Goal: Complete application form

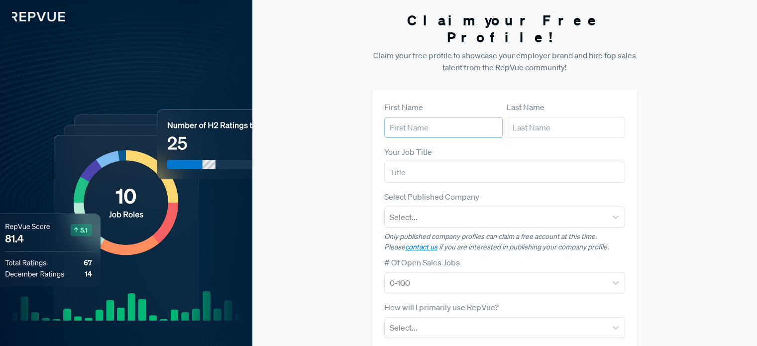
click at [453, 117] on input "text" at bounding box center [443, 127] width 119 height 21
type input "Abhishek"
click at [524, 117] on input "text" at bounding box center [566, 127] width 119 height 21
type input "[PERSON_NAME]"
click at [414, 162] on input "text" at bounding box center [504, 172] width 241 height 21
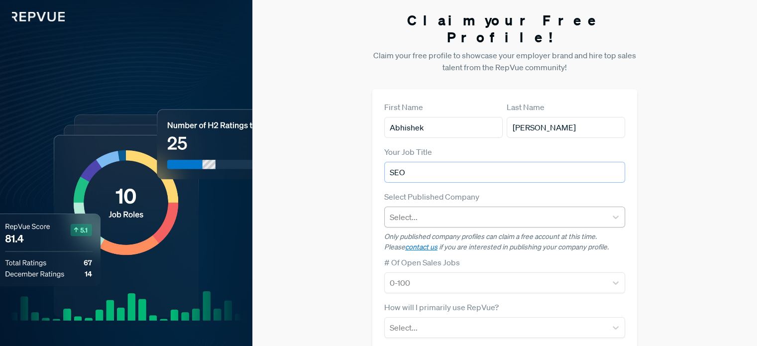
type input "SEO"
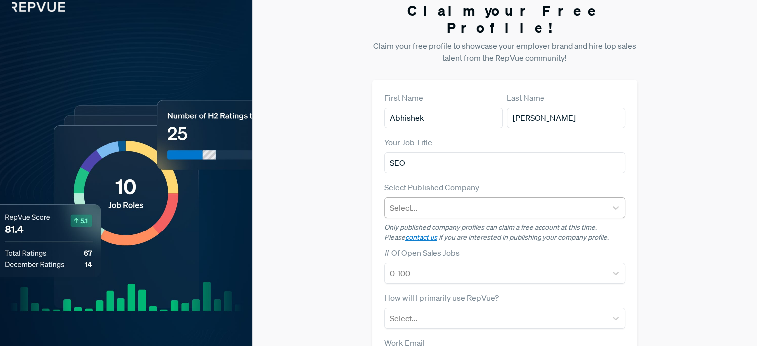
click at [456, 201] on div at bounding box center [496, 208] width 212 height 14
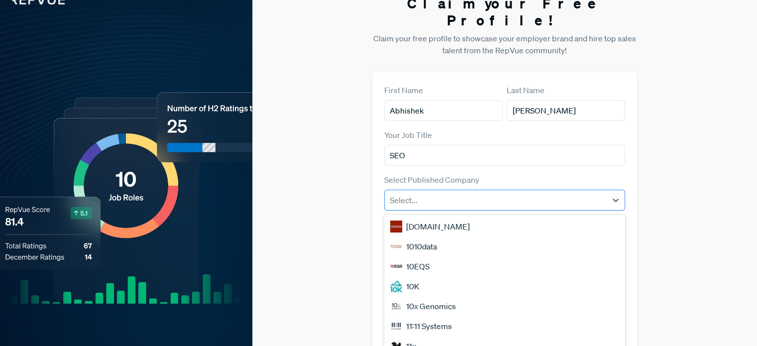
scroll to position [22, 0]
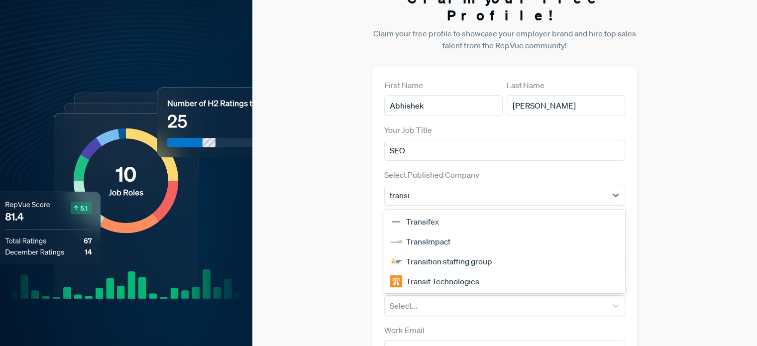
type input "transim"
click at [428, 212] on div "TransImpact" at bounding box center [504, 222] width 241 height 20
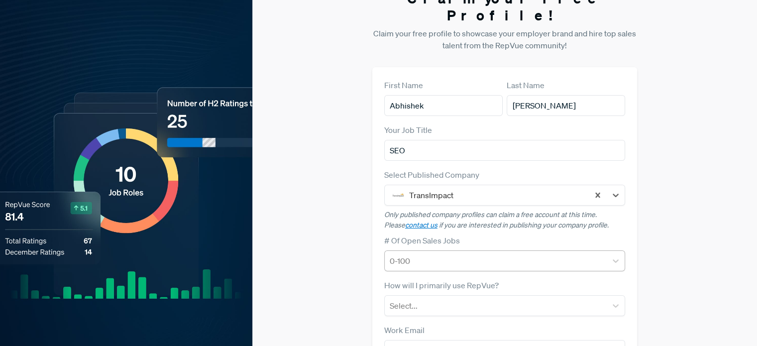
click at [409, 252] on div "0-100" at bounding box center [496, 261] width 222 height 18
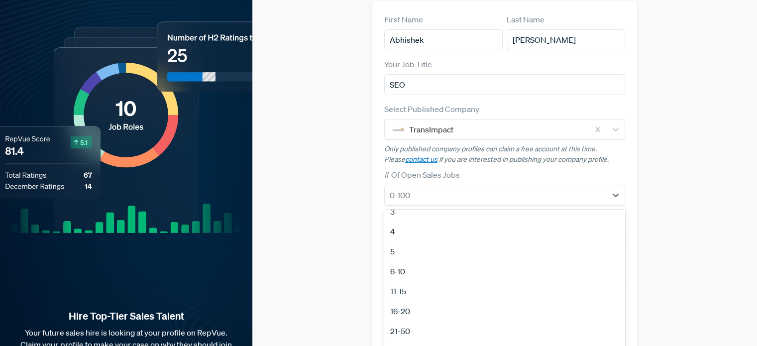
scroll to position [94, 0]
click at [412, 297] on div "51-100" at bounding box center [504, 307] width 241 height 20
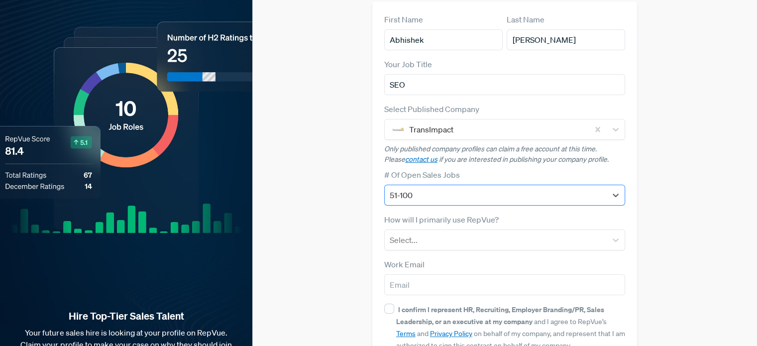
click at [419, 188] on div at bounding box center [496, 195] width 212 height 14
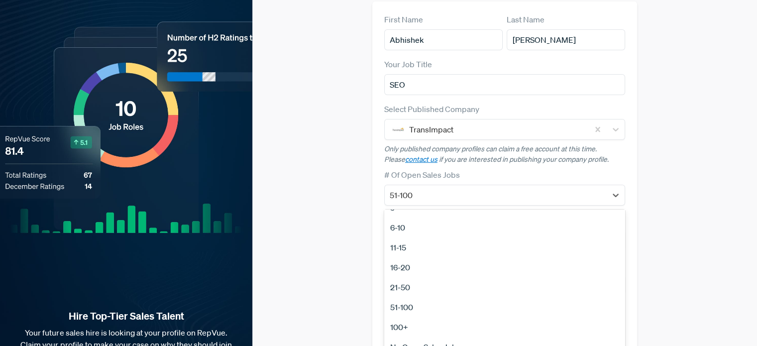
click at [412, 317] on div "100+" at bounding box center [504, 327] width 241 height 20
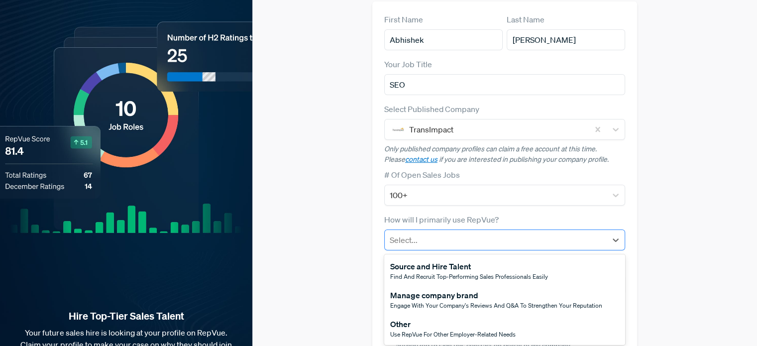
click at [410, 233] on div at bounding box center [496, 240] width 212 height 14
click at [414, 330] on span "Use RepVue for other employer-related needs" at bounding box center [452, 334] width 125 height 8
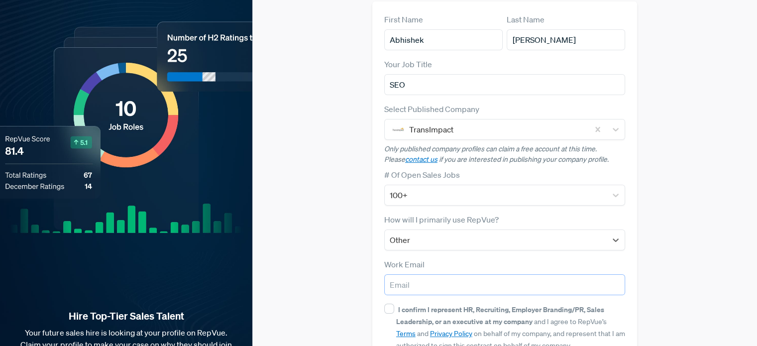
click at [410, 274] on input "email" at bounding box center [504, 284] width 241 height 21
type input "[EMAIL_ADDRESS][PERSON_NAME][DOMAIN_NAME]"
click at [389, 304] on input "I confirm I represent HR, Recruiting, Employer Branding/PR, Sales Leadership, o…" at bounding box center [389, 309] width 10 height 10
checkbox input "true"
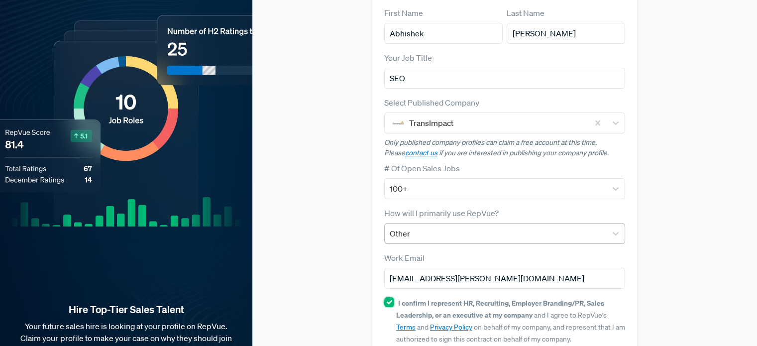
scroll to position [137, 0]
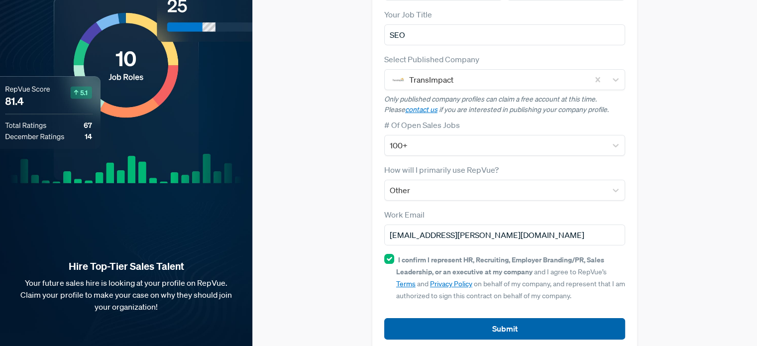
click at [510, 318] on button "Submit" at bounding box center [504, 328] width 241 height 21
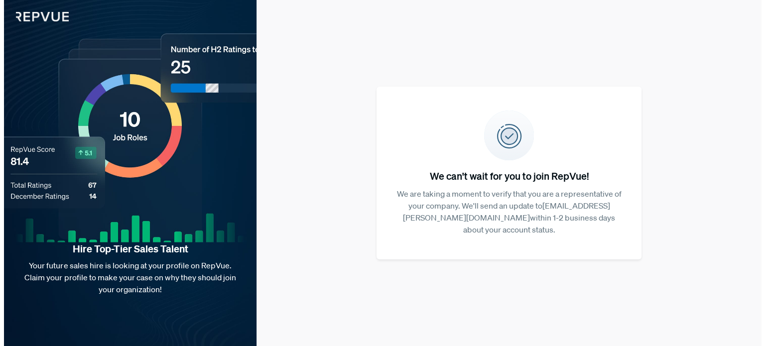
scroll to position [0, 0]
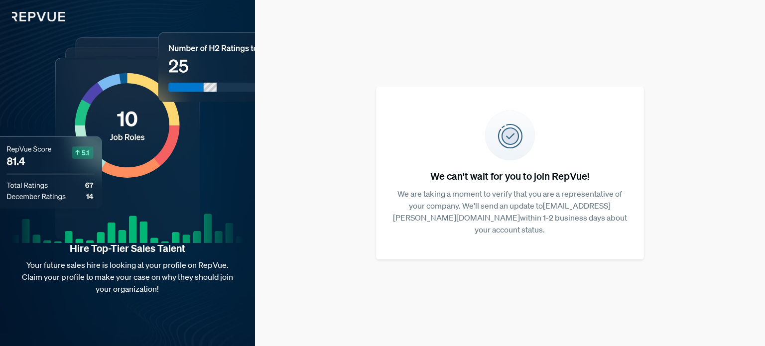
click at [42, 14] on img at bounding box center [32, 10] width 65 height 21
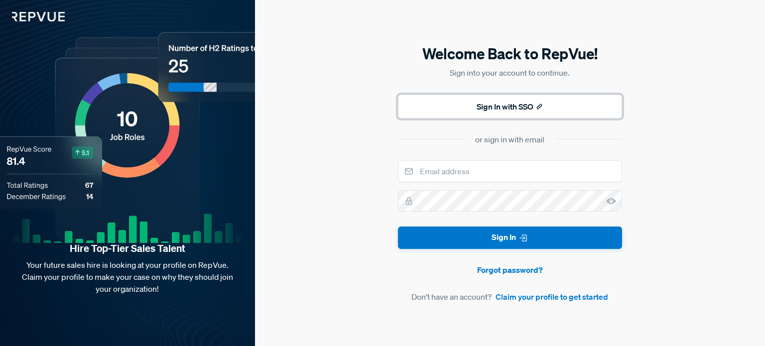
click at [522, 109] on button "Sign In with SSO" at bounding box center [510, 107] width 224 height 24
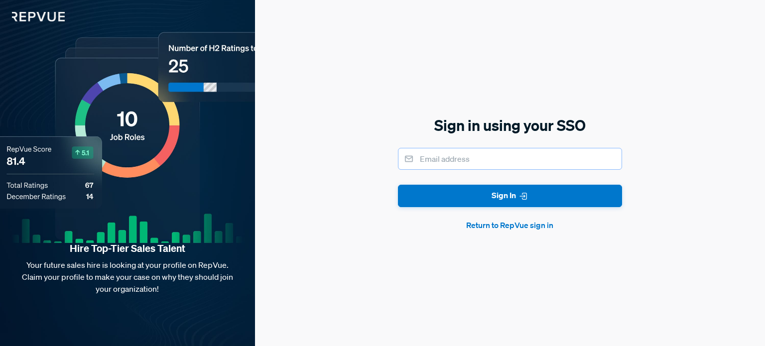
click at [456, 164] on input "email" at bounding box center [510, 159] width 224 height 22
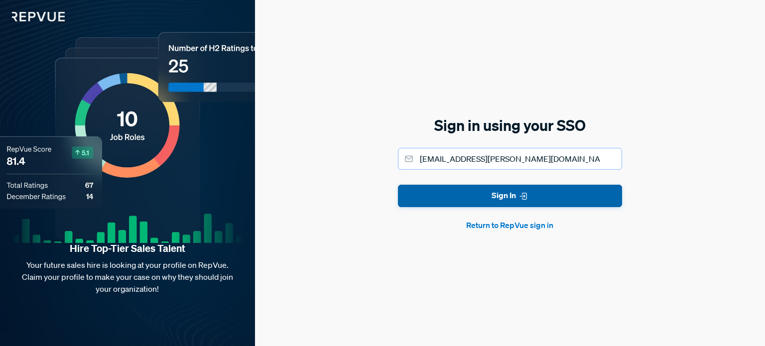
type input "[EMAIL_ADDRESS][PERSON_NAME][DOMAIN_NAME]"
click at [460, 185] on button "Sign In" at bounding box center [510, 196] width 224 height 22
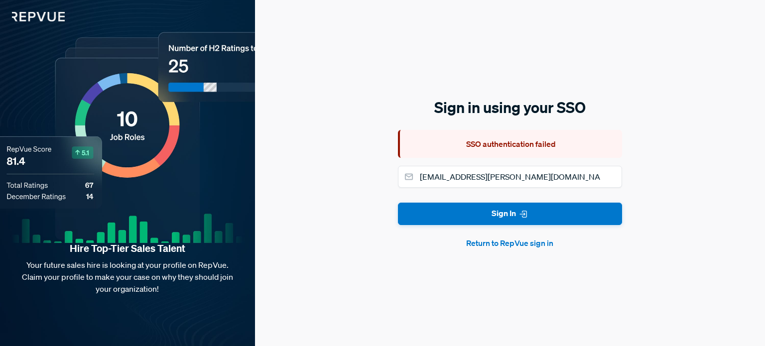
click at [482, 242] on button "Return to RepVue sign in" at bounding box center [510, 243] width 224 height 12
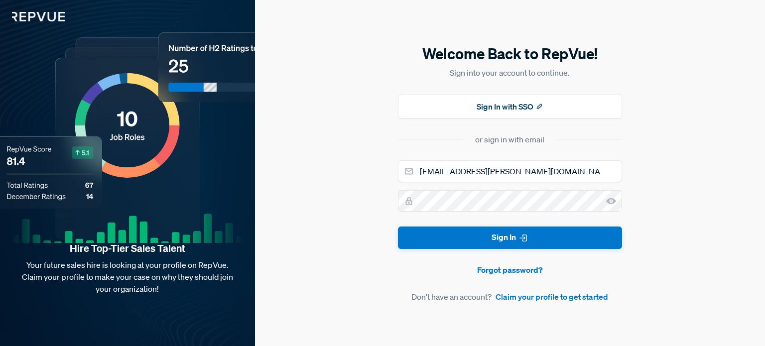
click at [131, 163] on div "Hire Top-Tier Sales Talent Your future sales hire is looking at your profile on…" at bounding box center [127, 173] width 255 height 346
click at [144, 111] on div "Hire Top-Tier Sales Talent Your future sales hire is looking at your profile on…" at bounding box center [127, 173] width 255 height 346
click at [26, 16] on img at bounding box center [32, 10] width 65 height 21
